Goal: Task Accomplishment & Management: Complete application form

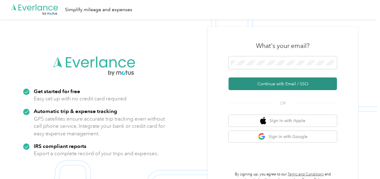
click at [282, 88] on button "Continue with Email / SSO" at bounding box center [283, 83] width 109 height 13
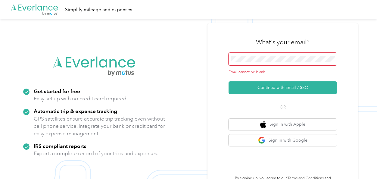
click at [271, 62] on span at bounding box center [283, 59] width 109 height 13
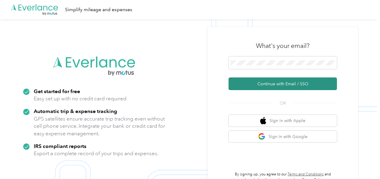
click at [278, 87] on button "Continue with Email / SSO" at bounding box center [283, 83] width 109 height 13
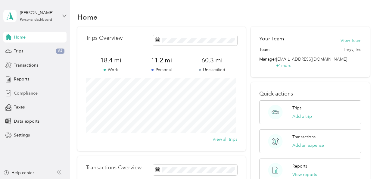
click at [20, 91] on span "Compliance" at bounding box center [26, 93] width 24 height 6
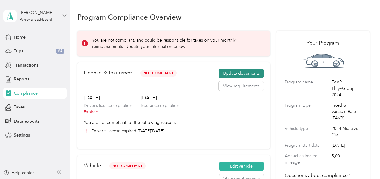
click at [247, 74] on button "Update documents" at bounding box center [241, 74] width 45 height 10
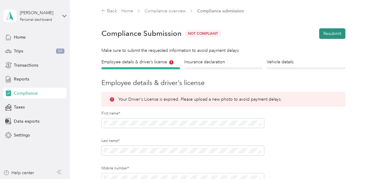
click at [327, 32] on button "Resubmit" at bounding box center [333, 33] width 26 height 11
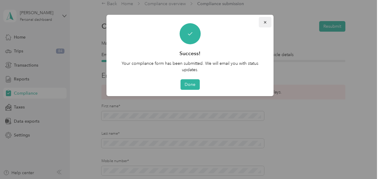
click at [265, 22] on icon "button" at bounding box center [265, 22] width 4 height 4
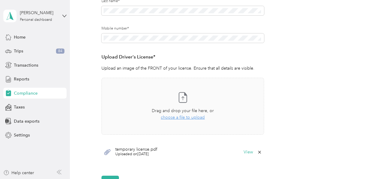
scroll to position [154, 0]
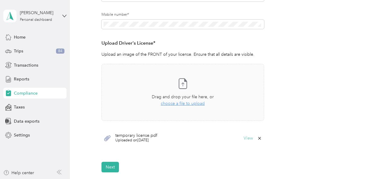
click at [249, 137] on button "View" at bounding box center [248, 138] width 9 height 4
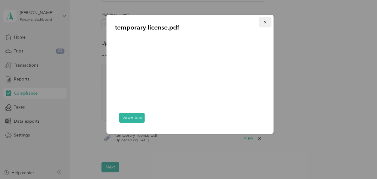
click at [267, 23] on icon "button" at bounding box center [265, 22] width 4 height 4
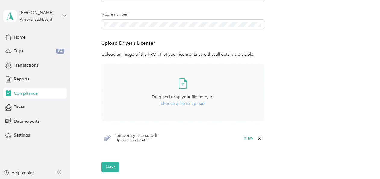
click at [193, 104] on span "choose a file to upload" at bounding box center [183, 103] width 44 height 5
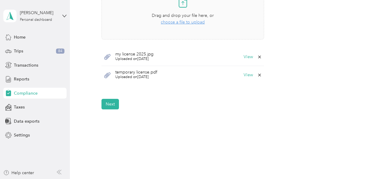
scroll to position [237, 0]
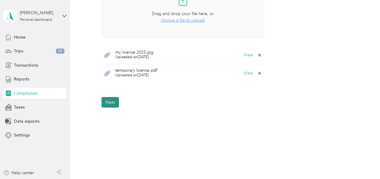
click at [114, 102] on button "Next" at bounding box center [110, 102] width 17 height 11
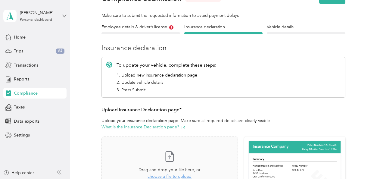
scroll to position [44, 0]
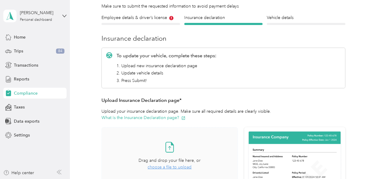
click at [167, 167] on span "choose a file to upload" at bounding box center [170, 167] width 44 height 5
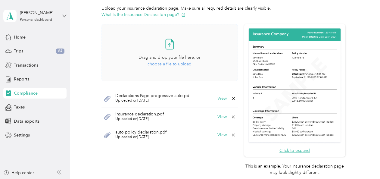
scroll to position [150, 0]
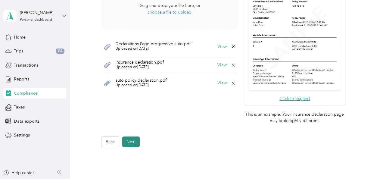
click at [136, 142] on button "Next" at bounding box center [130, 142] width 17 height 11
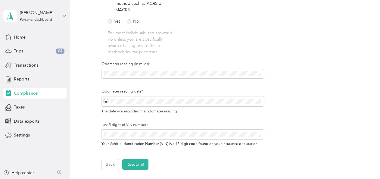
scroll to position [177, 0]
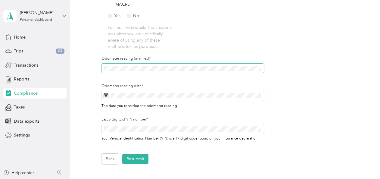
click at [98, 72] on div "Employee details & driver’s license License Insurance declaration Insurance Veh…" at bounding box center [223, 23] width 293 height 283
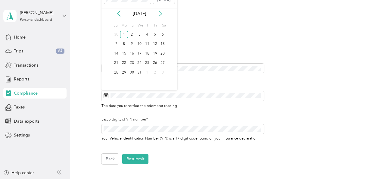
click at [161, 15] on icon at bounding box center [161, 14] width 6 height 6
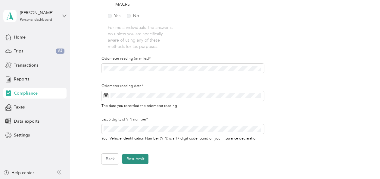
click at [139, 161] on button "Resubmit" at bounding box center [135, 159] width 26 height 11
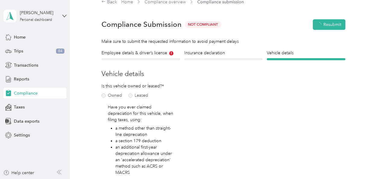
scroll to position [7, 0]
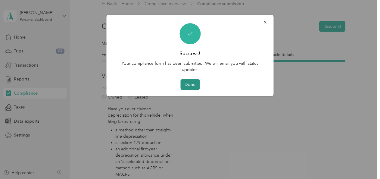
click at [191, 81] on button "Done" at bounding box center [190, 84] width 19 height 11
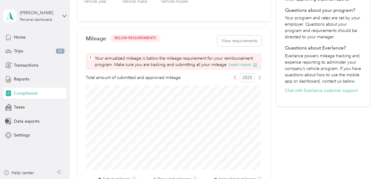
scroll to position [225, 0]
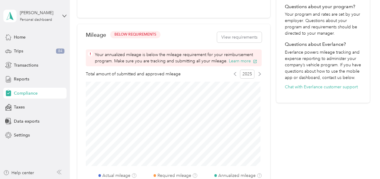
click at [146, 33] on span "BELOW REQUIREMENTS" at bounding box center [136, 34] width 42 height 5
click at [61, 52] on span "84" at bounding box center [60, 51] width 8 height 5
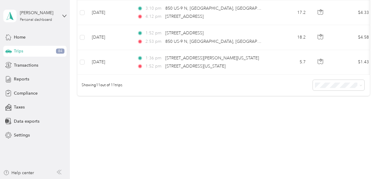
scroll to position [111, 0]
